Goal: Task Accomplishment & Management: Use online tool/utility

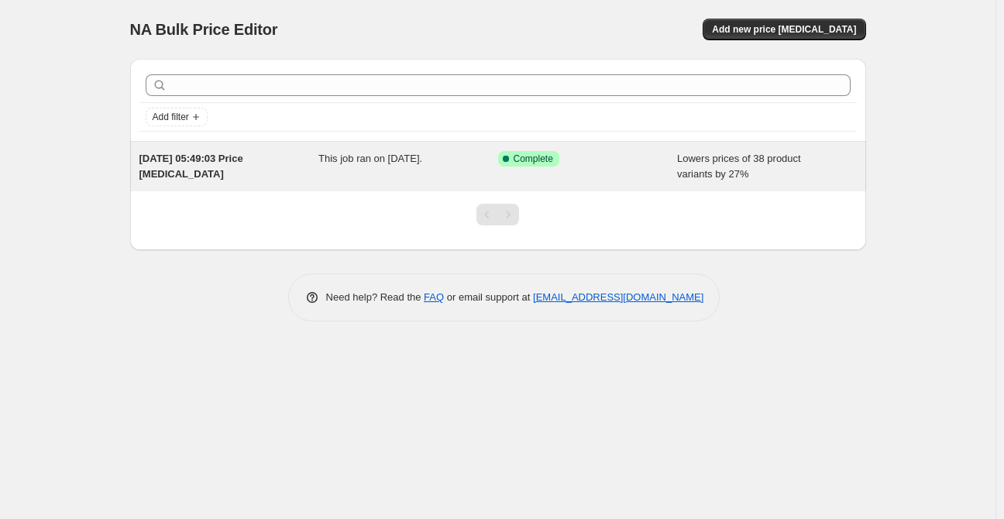
click at [717, 174] on span "Lowers prices of 38 product variants by 27%" at bounding box center [739, 166] width 124 height 27
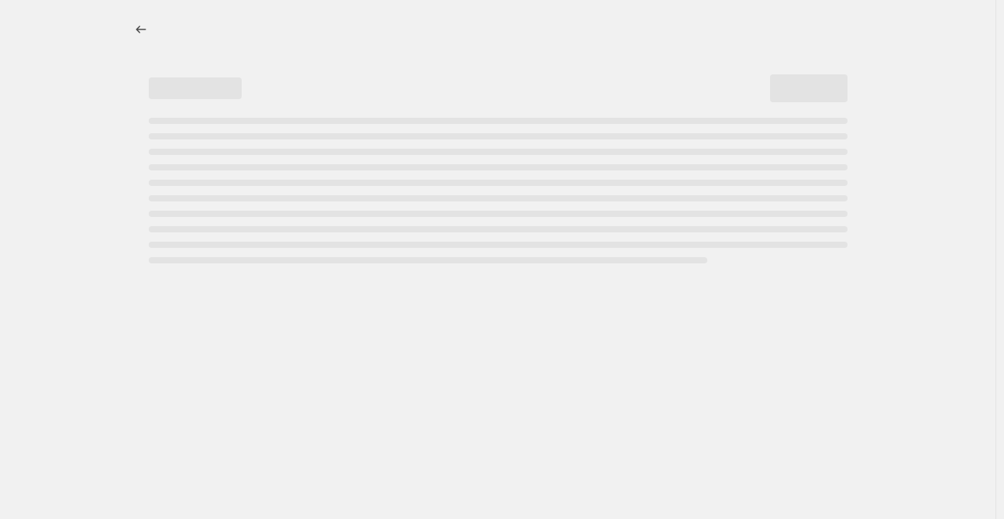
select select "percentage"
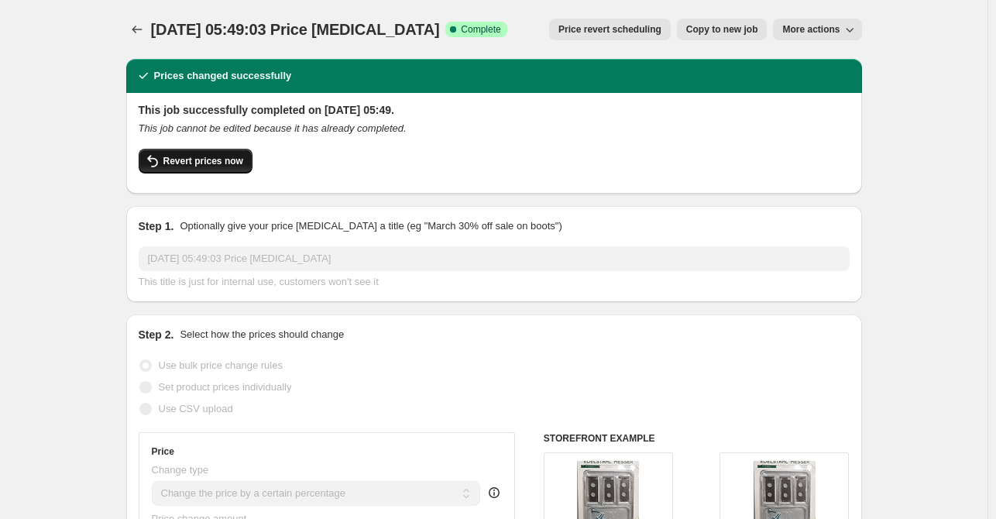
click at [191, 154] on button "Revert prices now" at bounding box center [196, 161] width 114 height 25
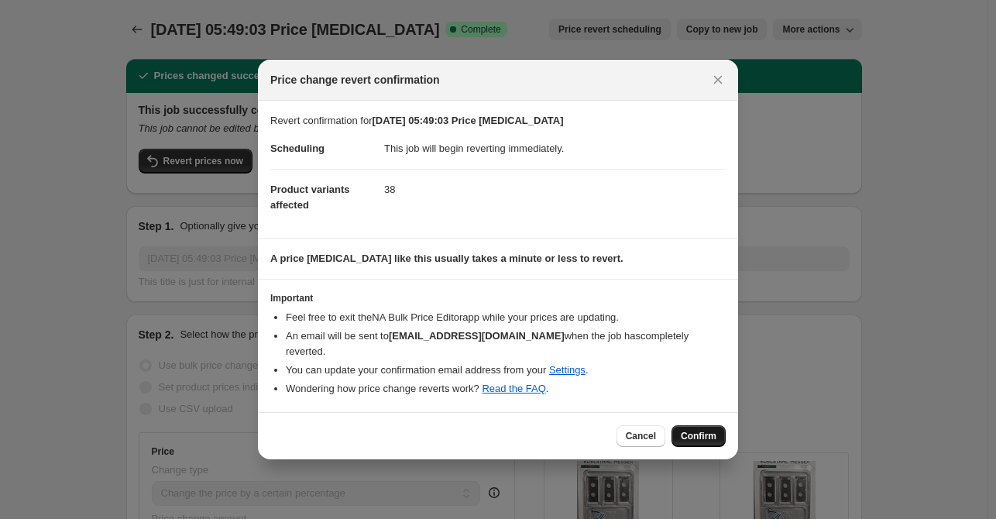
click at [712, 425] on button "Confirm" at bounding box center [699, 436] width 54 height 22
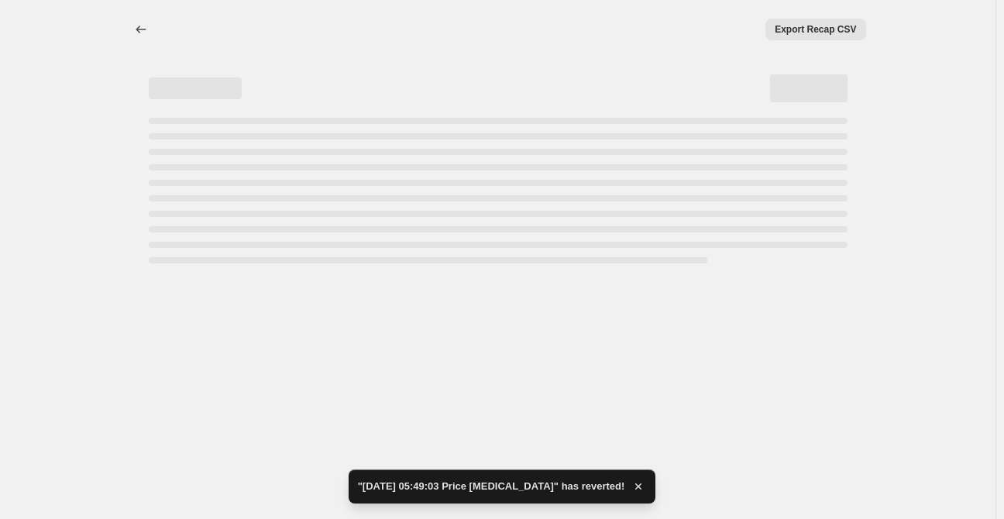
select select "percentage"
